Goal: Task Accomplishment & Management: Complete application form

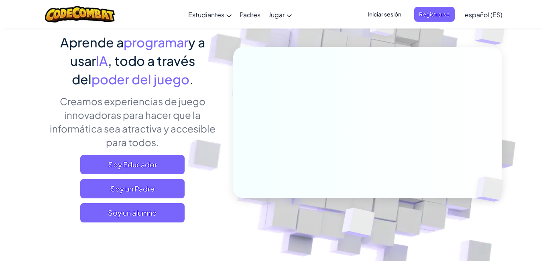
scroll to position [64, 0]
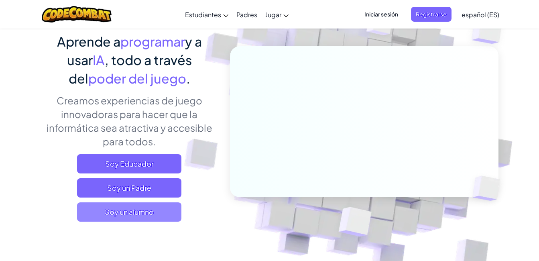
click at [131, 212] on span "Soy un alumno" at bounding box center [129, 211] width 104 height 19
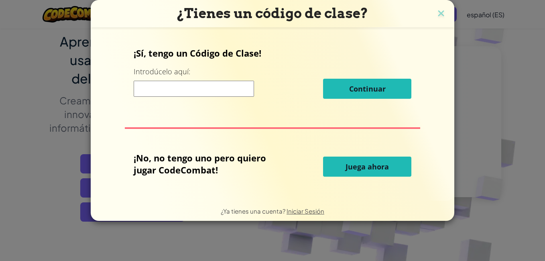
click at [197, 84] on input at bounding box center [194, 89] width 120 height 16
type input "g"
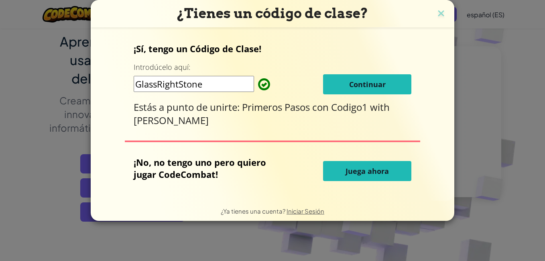
type input "GlassRightStone"
click at [378, 88] on span "Continuar" at bounding box center [367, 85] width 37 height 10
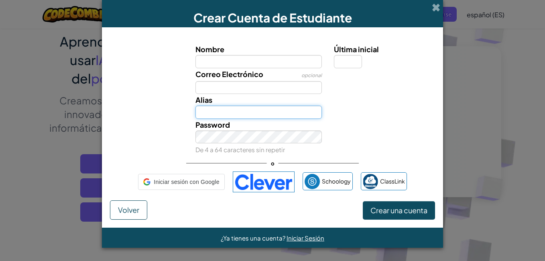
type input "[PERSON_NAME] [GEOGRAPHIC_DATA]"
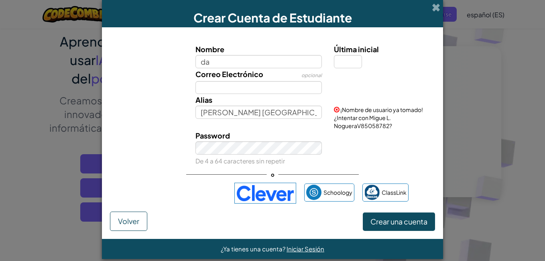
type input "d"
type input "Darally"
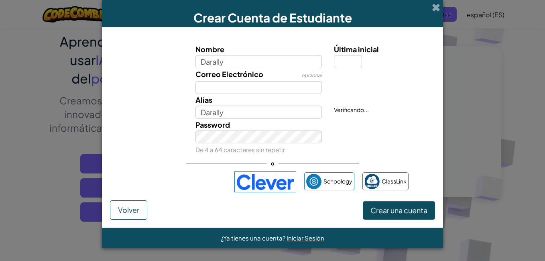
drag, startPoint x: 187, startPoint y: 75, endPoint x: 192, endPoint y: 70, distance: 7.1
click at [192, 70] on div "Correo Electrónico opcional" at bounding box center [259, 81] width 139 height 26
click at [233, 62] on input "Darally" at bounding box center [259, 61] width 127 height 13
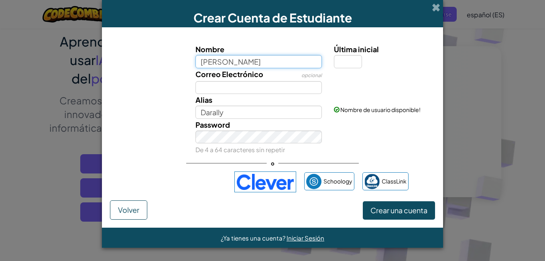
type input "[PERSON_NAME]"
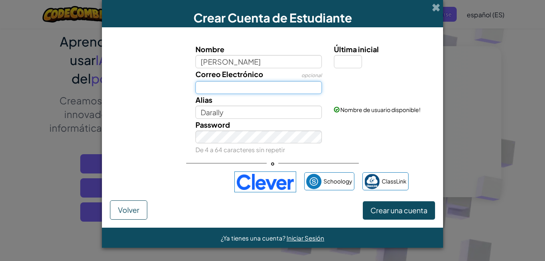
type input "[PERSON_NAME]"
click at [239, 87] on input "Correo Electrónico" at bounding box center [259, 87] width 127 height 13
type input "[EMAIL_ADDRESS][DOMAIN_NAME]"
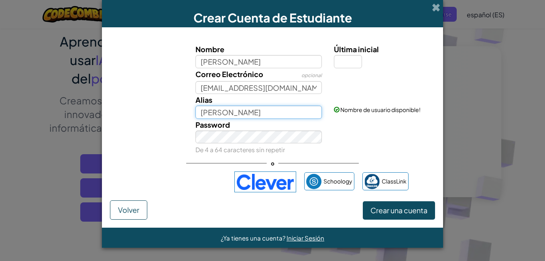
click at [275, 112] on input "[PERSON_NAME]" at bounding box center [259, 112] width 127 height 13
type input "Daraly"
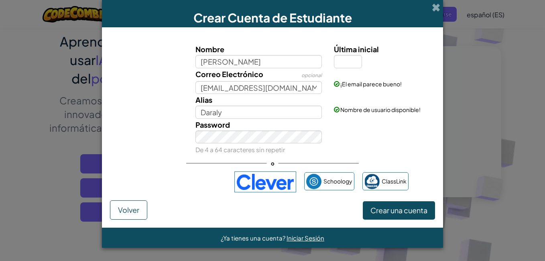
click at [380, 125] on div "Password De 4 a 64 caracteres sin repetir" at bounding box center [272, 137] width 333 height 37
click at [377, 210] on span "Crear una cuenta" at bounding box center [399, 210] width 57 height 9
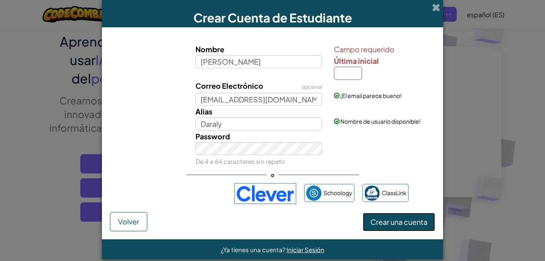
click at [383, 224] on span "Crear una cuenta" at bounding box center [399, 221] width 57 height 9
click at [377, 224] on span "Crear una cuenta" at bounding box center [399, 221] width 57 height 9
click at [345, 76] on input "Última inicial" at bounding box center [348, 73] width 28 height 13
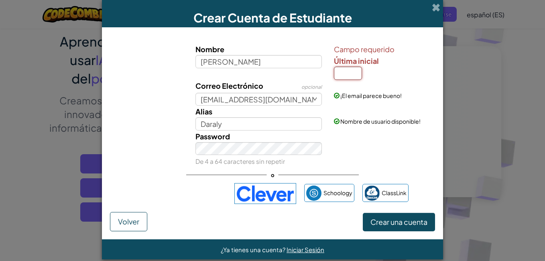
click at [345, 76] on input "Última inicial" at bounding box center [348, 73] width 28 height 13
type input "q"
type input "Darally Moriones Q"
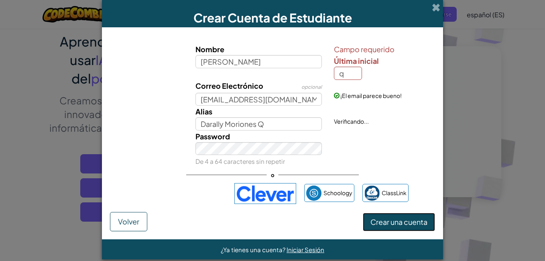
click at [398, 224] on span "Crear una cuenta" at bounding box center [399, 221] width 57 height 9
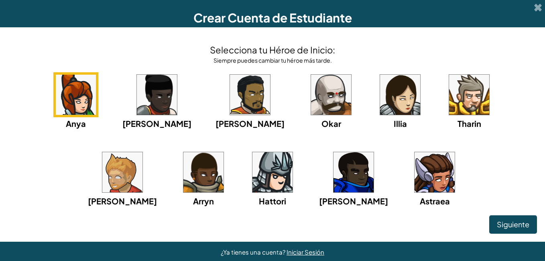
click at [351, 64] on div "Selecciona tu Héroe de Inicio: Siempre puedes cambiar tu héroe más tarde. Anya …" at bounding box center [272, 125] width 529 height 180
